Goal: Navigation & Orientation: Find specific page/section

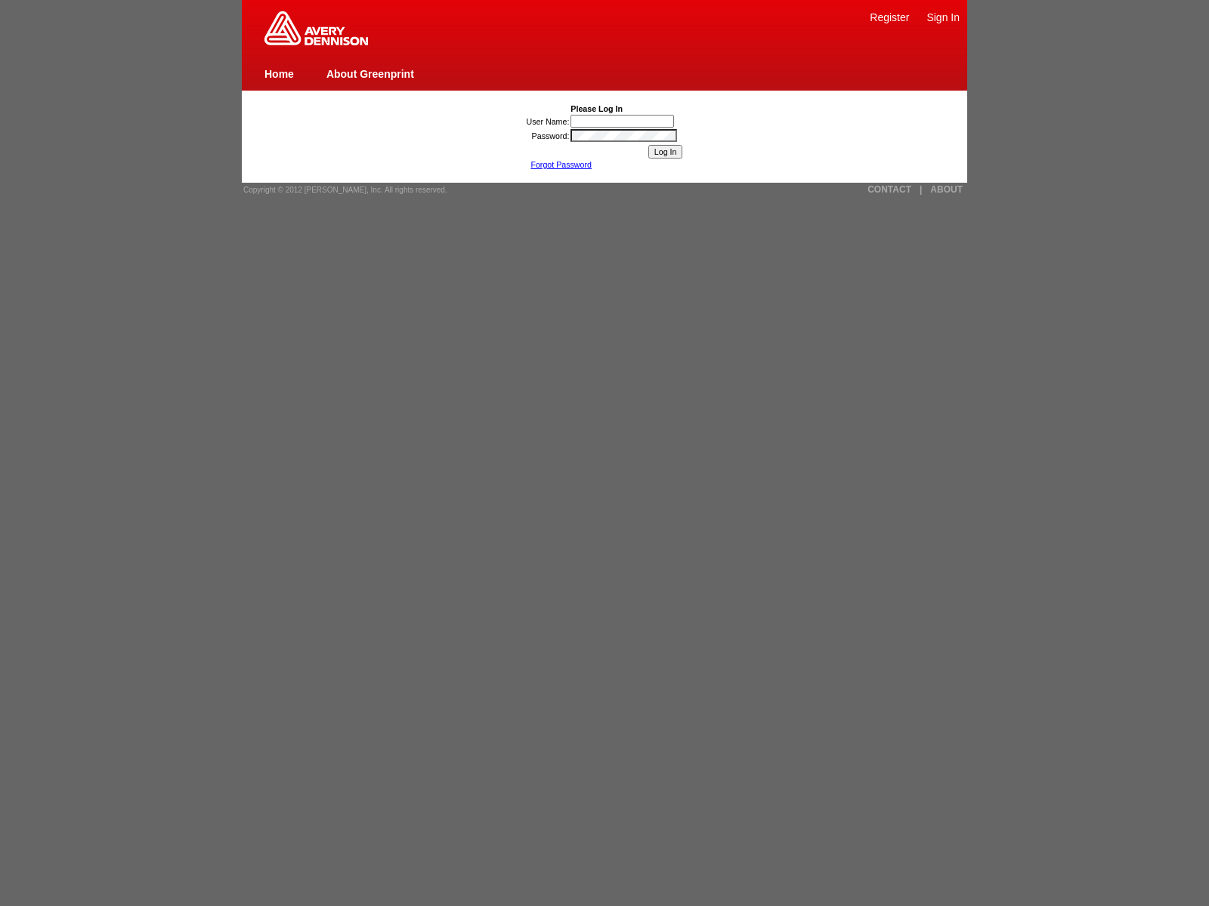
click at [279, 73] on link "Home" at bounding box center [278, 74] width 29 height 12
